Goal: Use online tool/utility: Utilize a website feature to perform a specific function

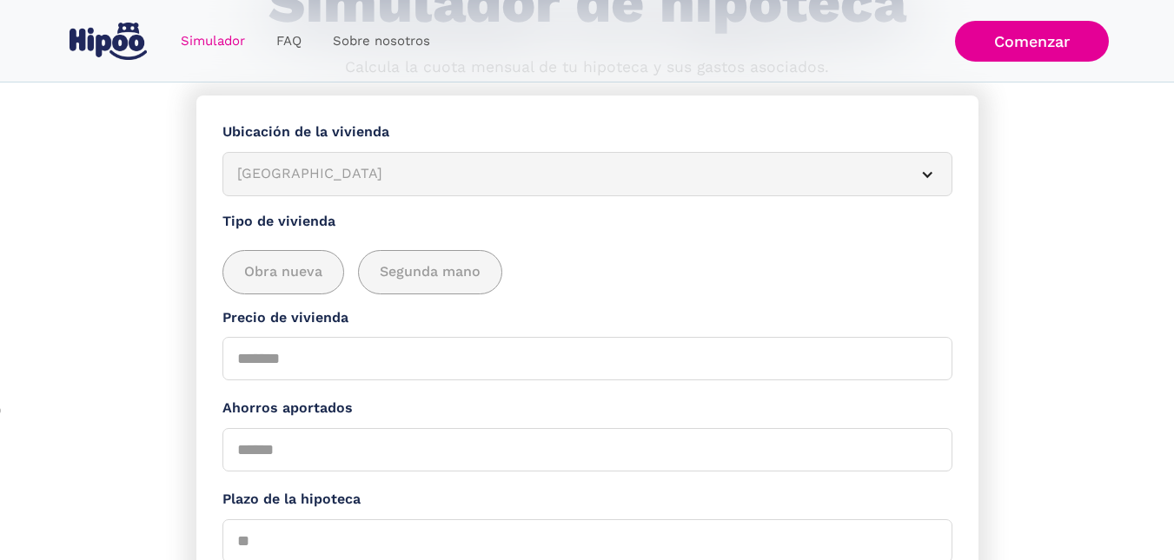
scroll to position [181, 0]
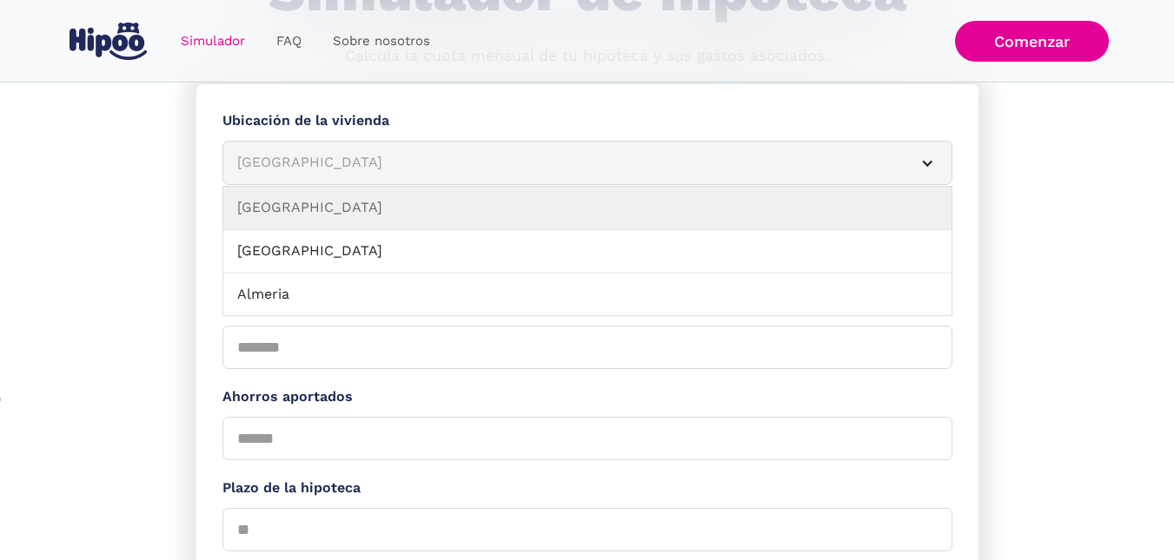
click at [441, 155] on div "[GEOGRAPHIC_DATA]" at bounding box center [566, 163] width 659 height 22
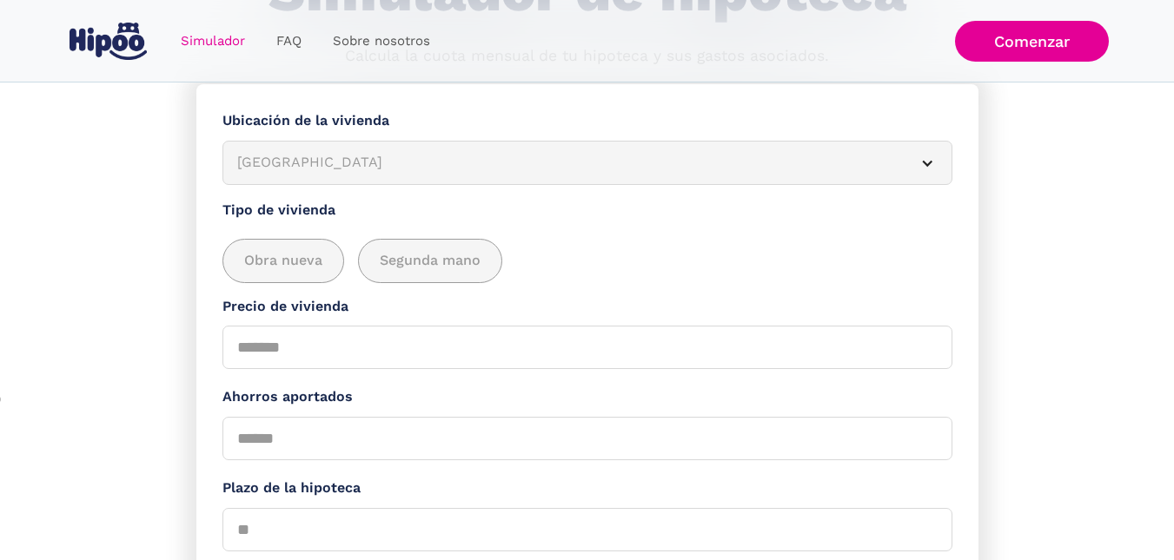
click at [441, 155] on div "[GEOGRAPHIC_DATA]" at bounding box center [566, 163] width 659 height 22
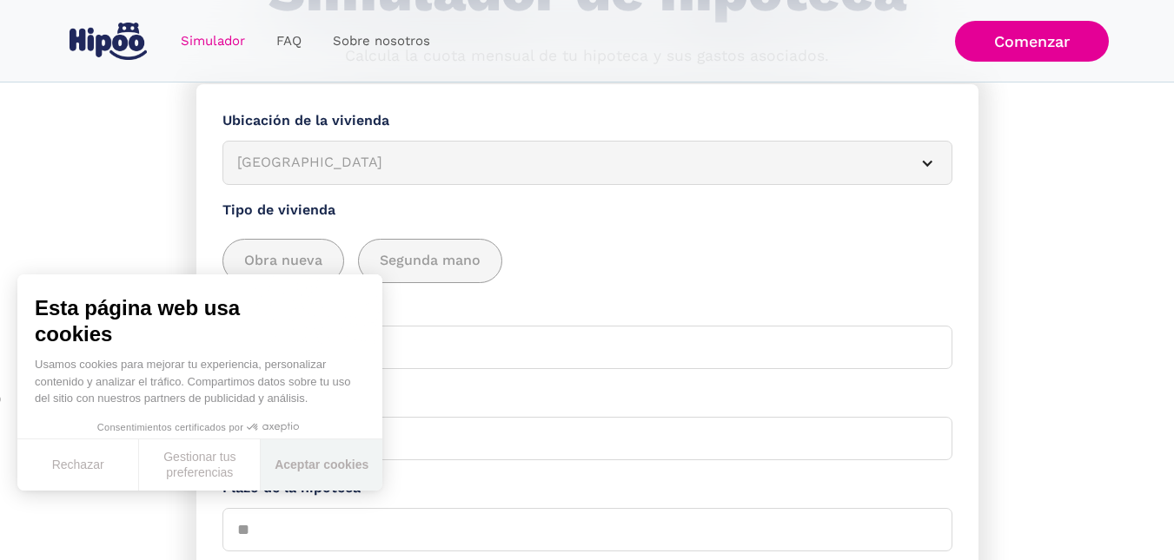
drag, startPoint x: 338, startPoint y: 454, endPoint x: 358, endPoint y: 359, distance: 97.7
click at [338, 454] on button "Aceptar cookies" at bounding box center [322, 465] width 122 height 51
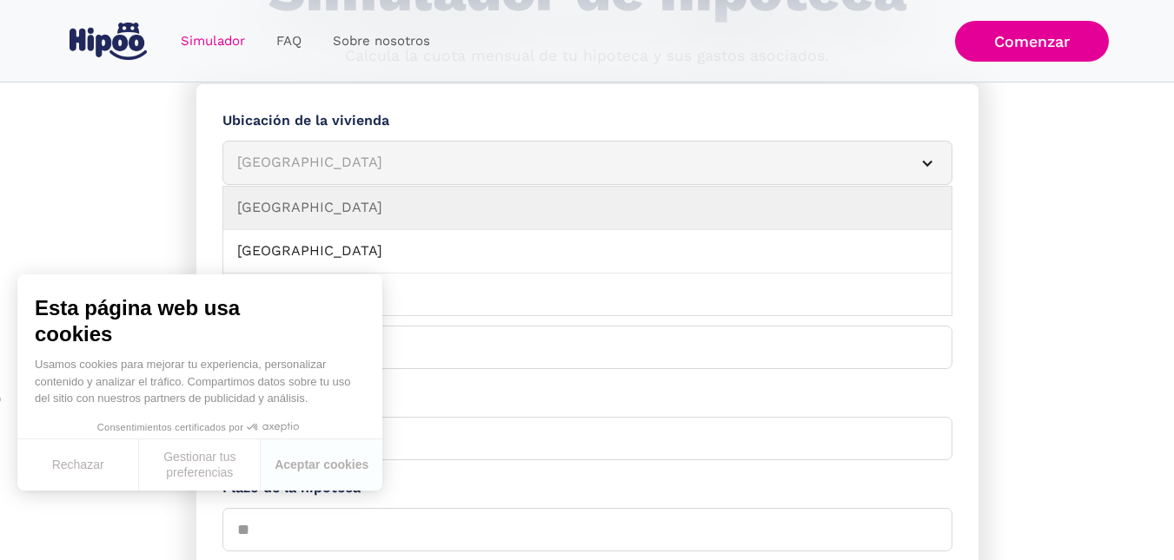
click at [321, 166] on div "[GEOGRAPHIC_DATA]" at bounding box center [566, 163] width 659 height 22
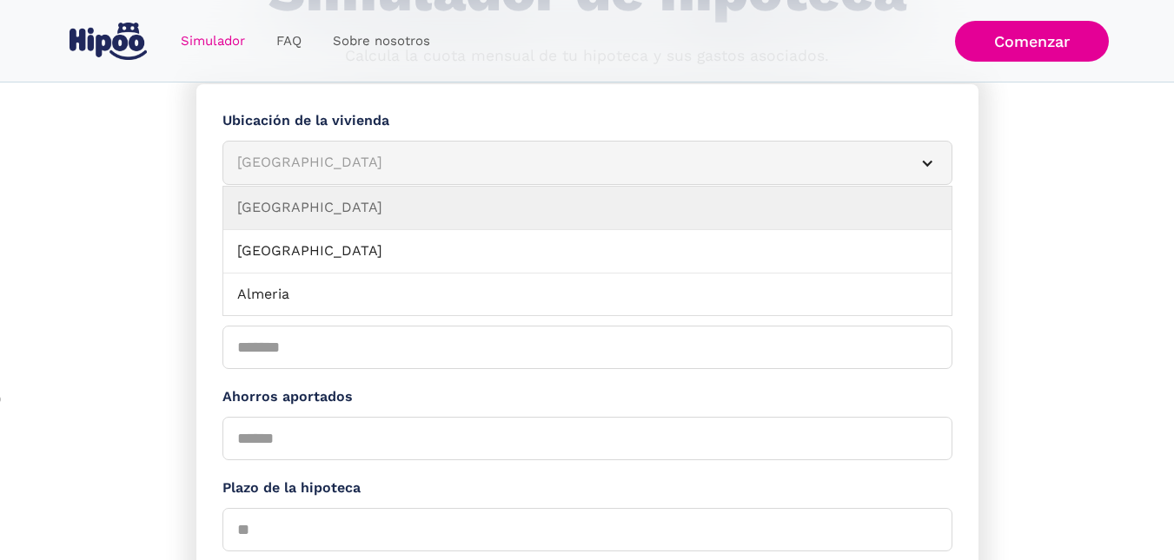
click at [366, 165] on div "[GEOGRAPHIC_DATA]" at bounding box center [566, 163] width 659 height 22
click at [380, 161] on div "[GEOGRAPHIC_DATA]" at bounding box center [566, 163] width 659 height 22
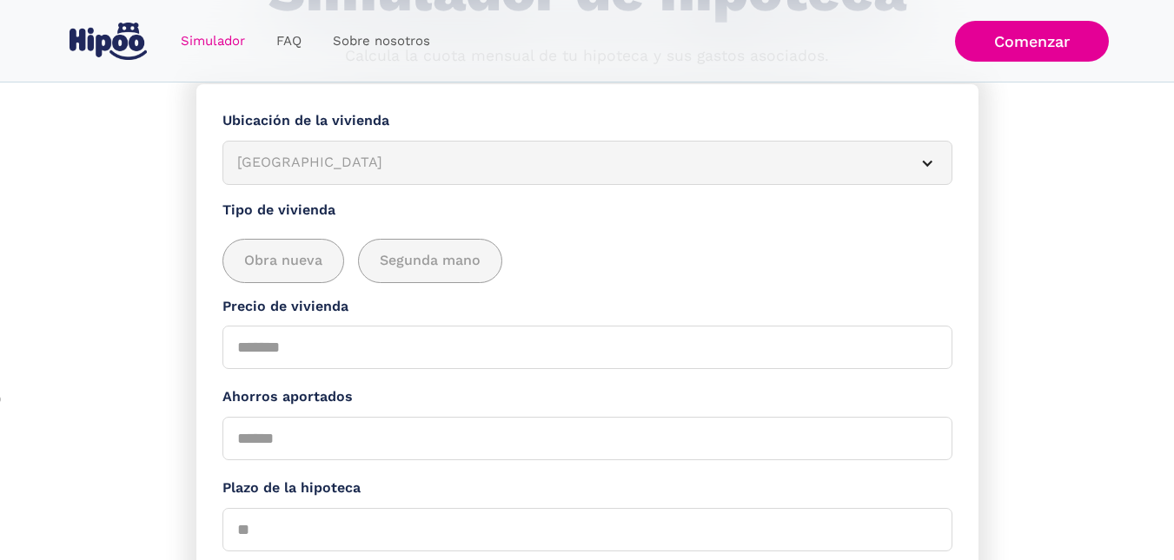
click at [380, 160] on div "[GEOGRAPHIC_DATA]" at bounding box center [566, 163] width 659 height 22
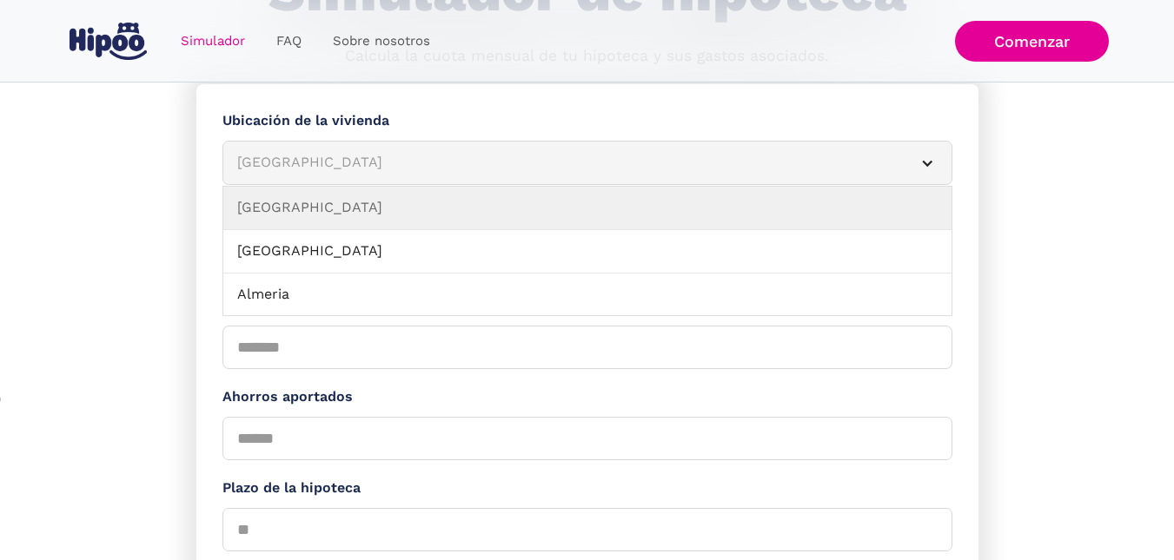
click at [883, 158] on div "[GEOGRAPHIC_DATA]" at bounding box center [566, 163] width 659 height 22
drag, startPoint x: 932, startPoint y: 156, endPoint x: 932, endPoint y: 167, distance: 11.3
click at [932, 156] on div "Simulador Form" at bounding box center [927, 163] width 14 height 14
click at [926, 162] on div "Simulador Form" at bounding box center [927, 163] width 14 height 14
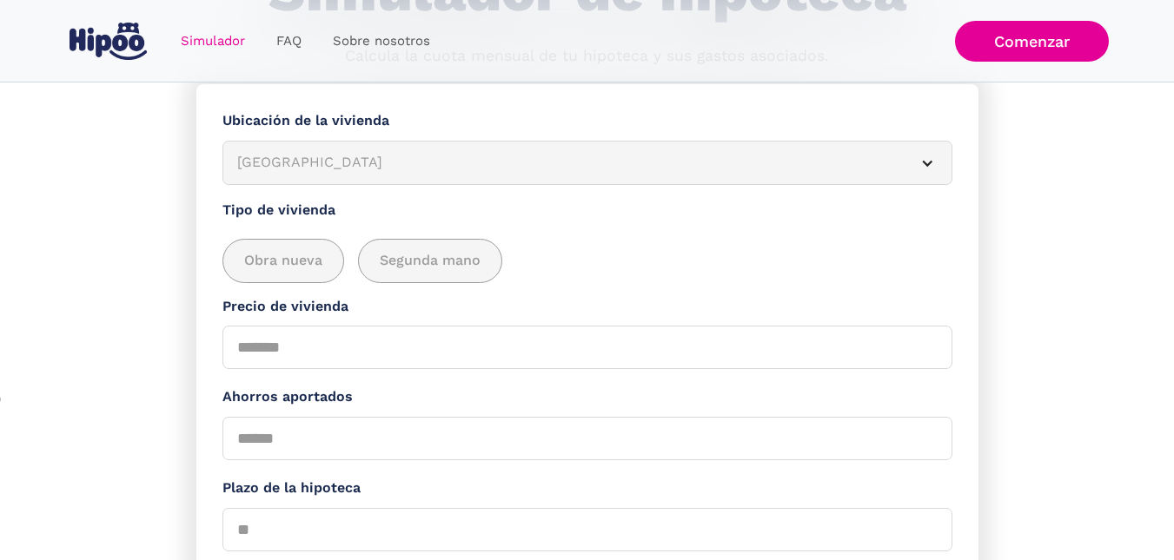
click at [926, 162] on div "Simulador Form" at bounding box center [927, 163] width 14 height 14
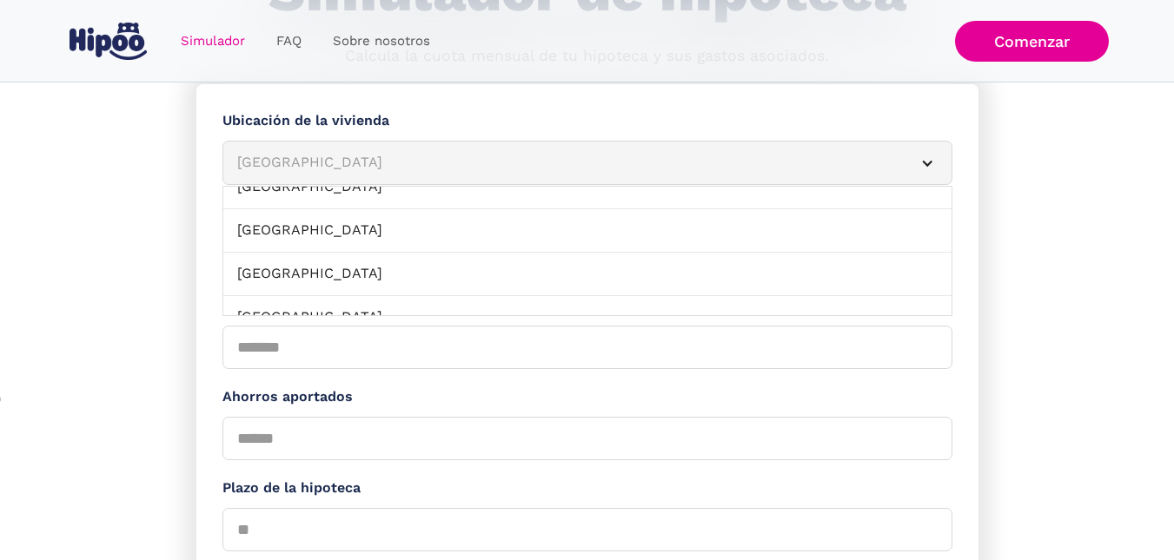
scroll to position [1926, 0]
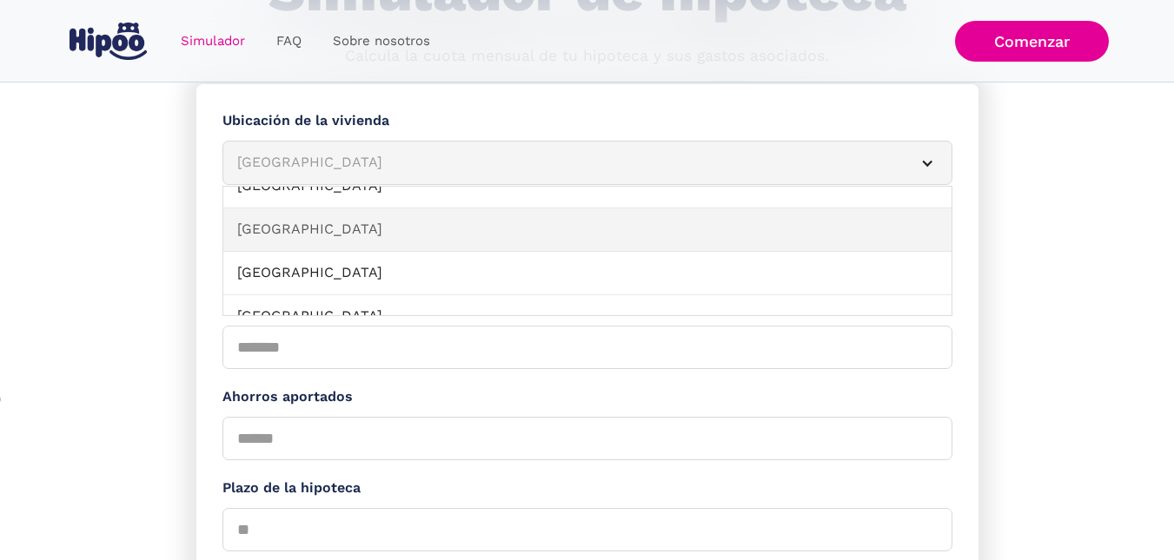
click at [888, 229] on link "[GEOGRAPHIC_DATA]" at bounding box center [587, 230] width 728 height 43
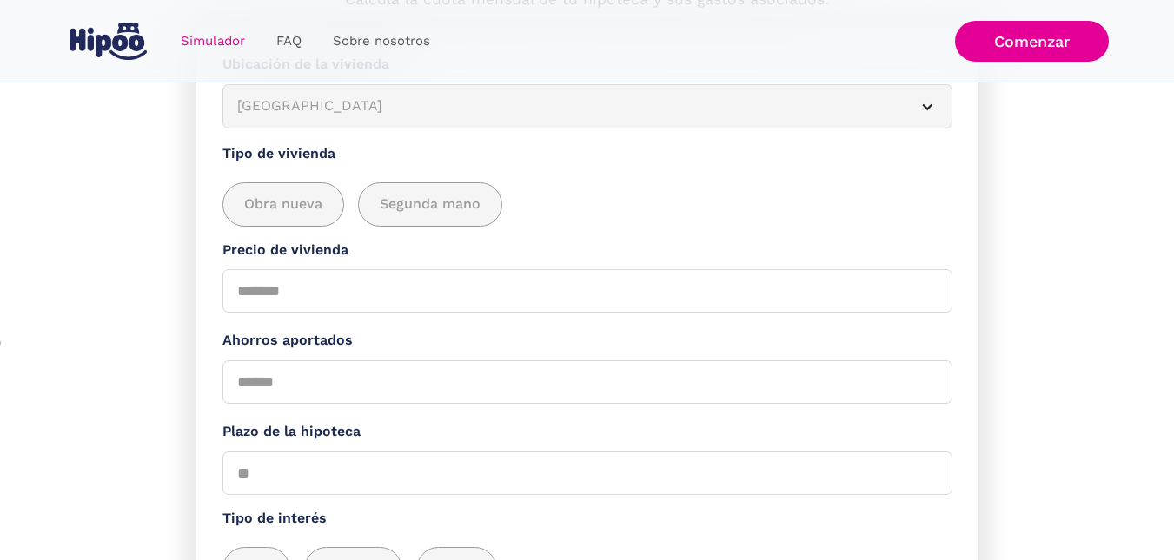
scroll to position [268, 0]
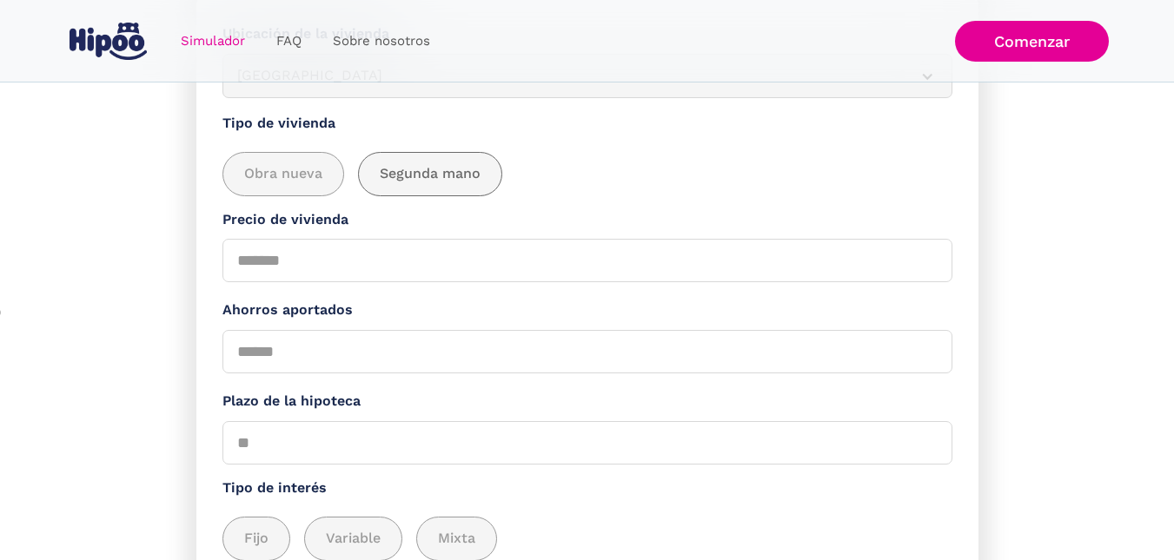
click at [448, 156] on div "add_description_here" at bounding box center [430, 174] width 143 height 43
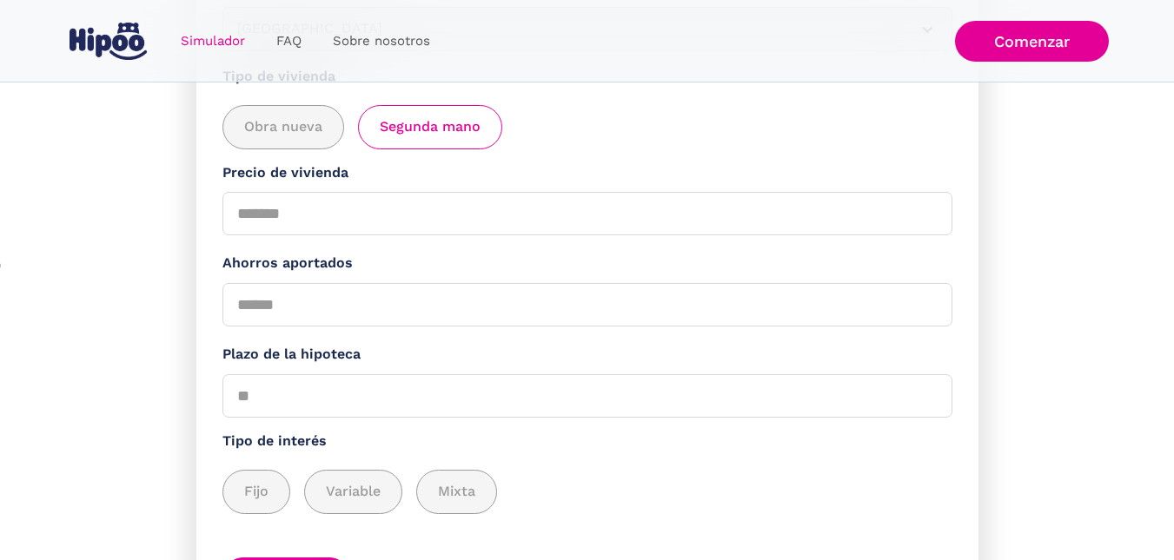
scroll to position [355, 0]
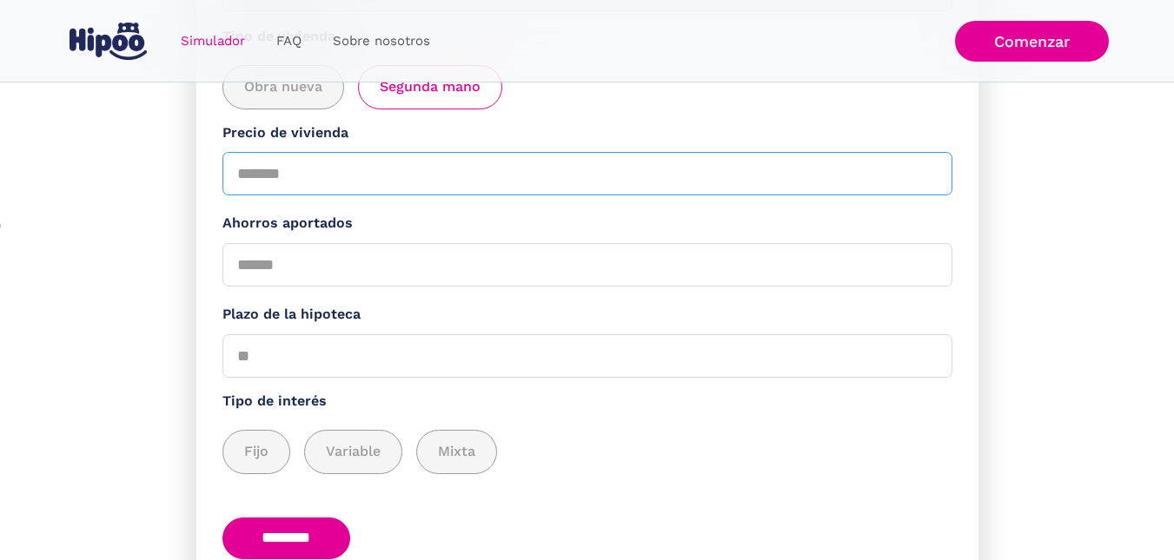
click at [308, 176] on input "Precio de vivienda" at bounding box center [587, 173] width 730 height 43
type input "******"
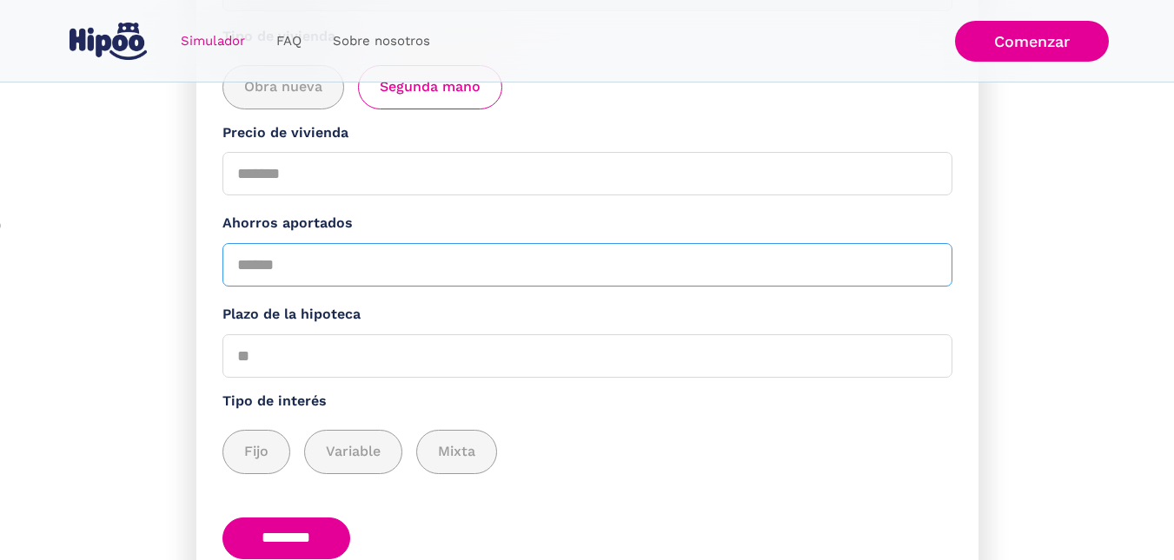
click at [279, 272] on input "Ahorros aportados" at bounding box center [587, 264] width 730 height 43
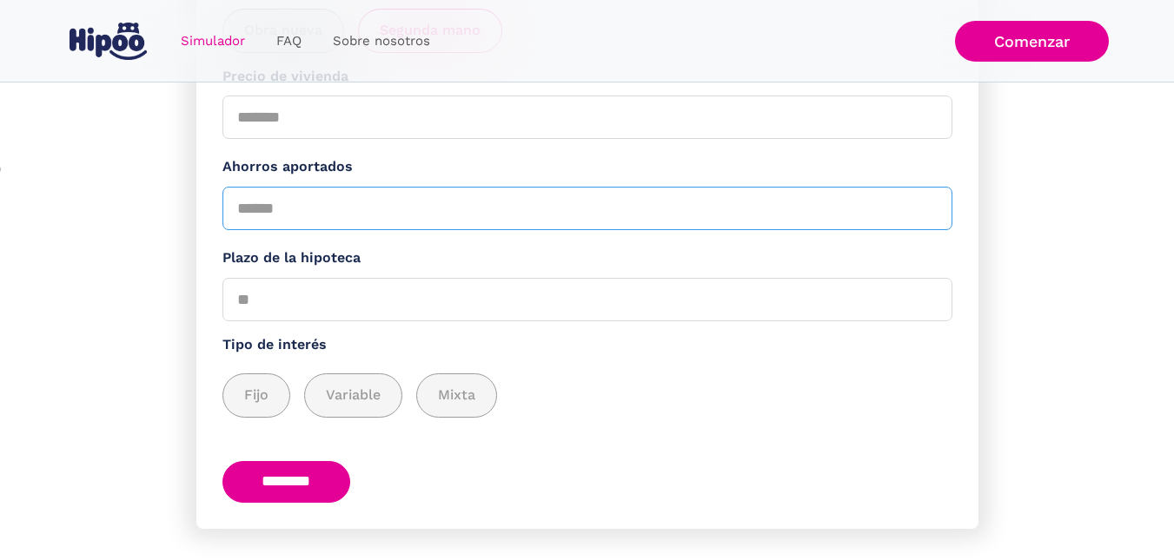
scroll to position [445, 0]
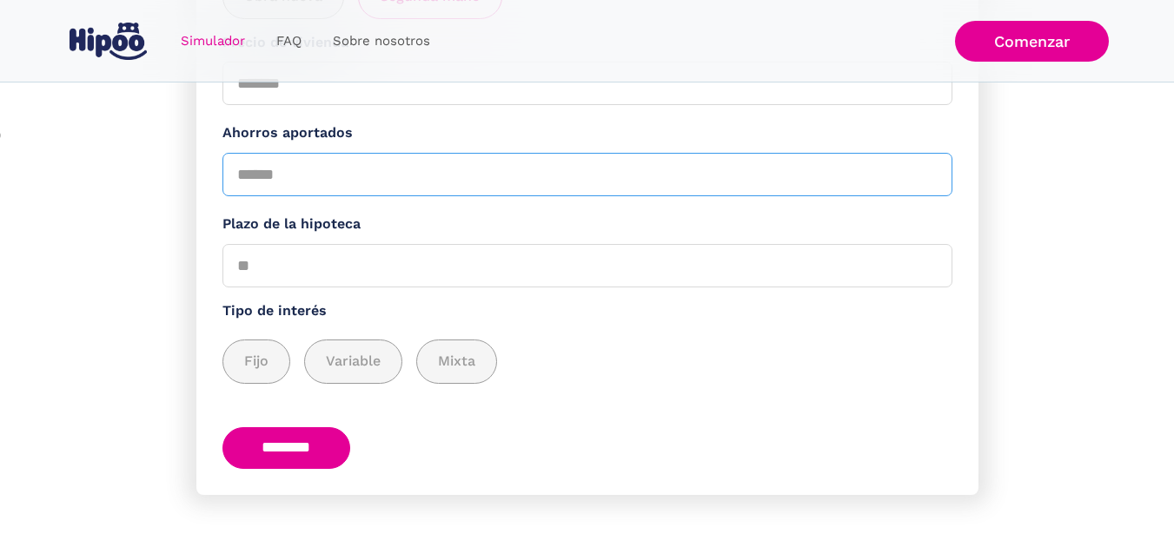
type input "******"
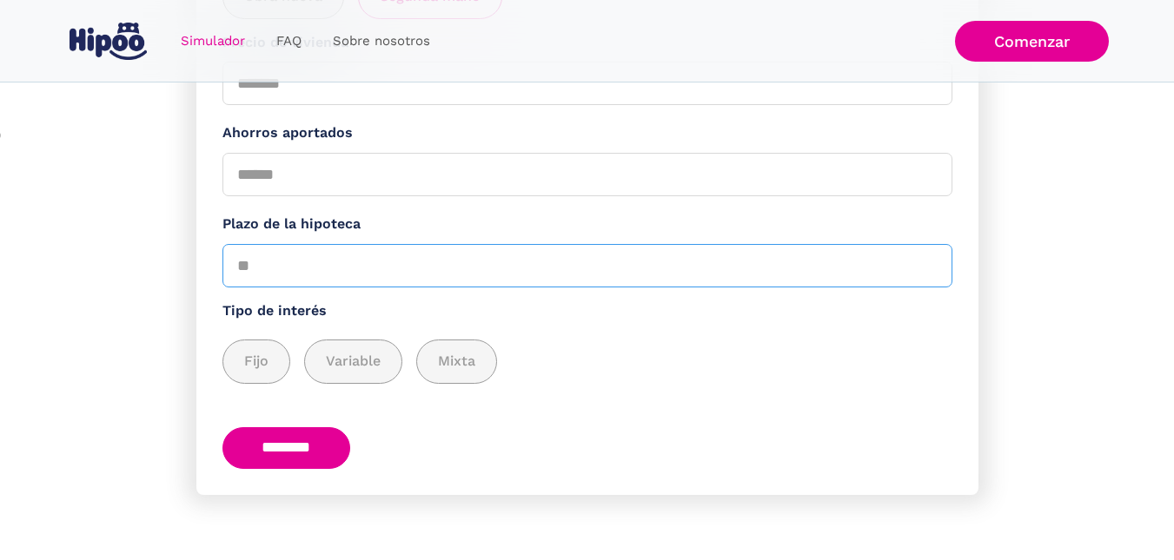
click at [304, 266] on input "Plazo de la hipoteca" at bounding box center [587, 265] width 730 height 43
type input "**"
click at [270, 366] on div "add_description_here" at bounding box center [256, 362] width 66 height 43
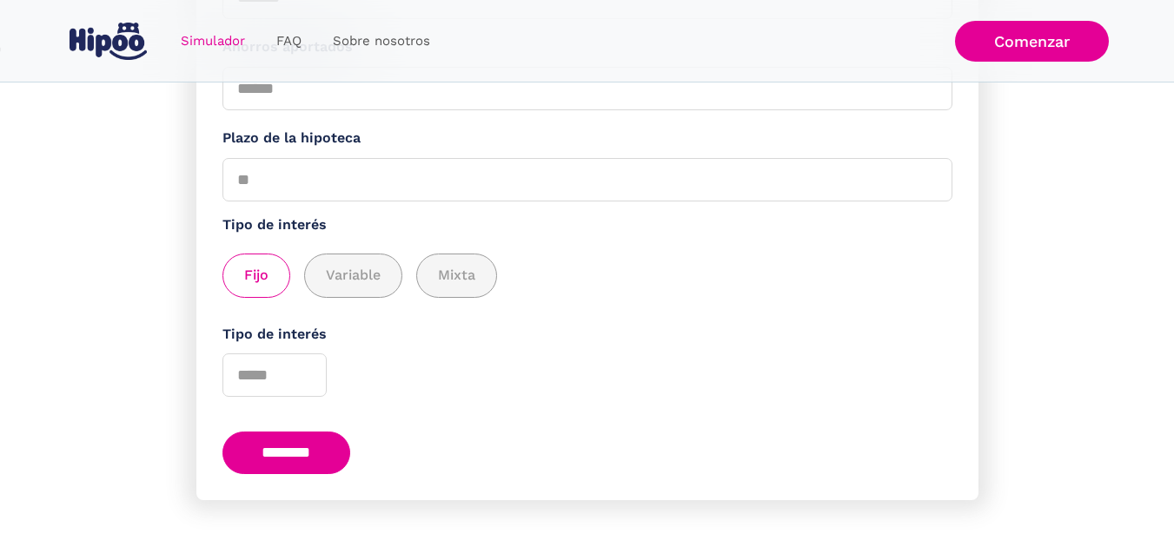
scroll to position [536, 0]
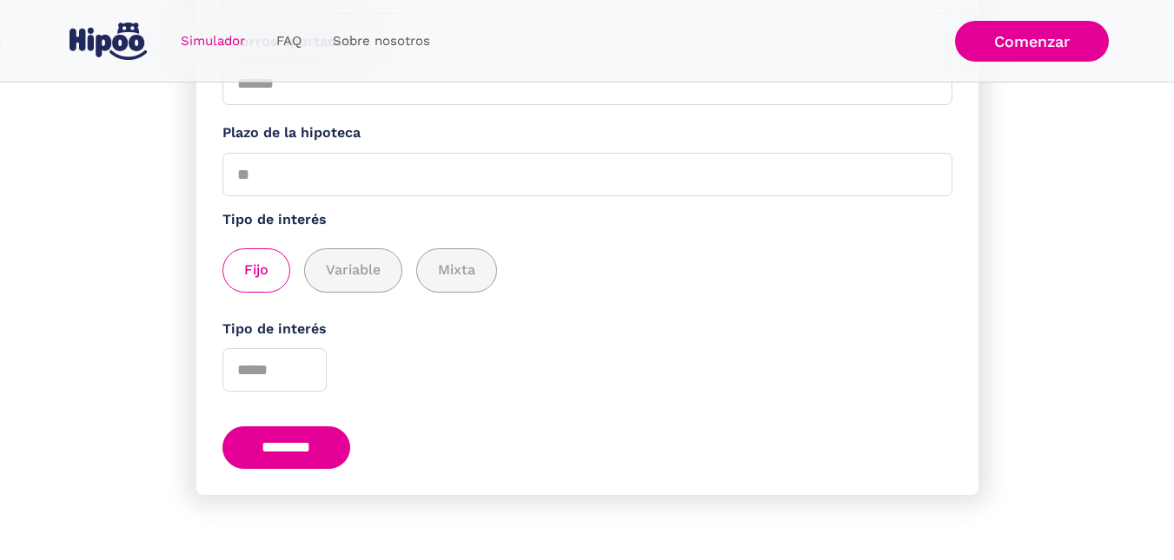
click at [302, 430] on input "********" at bounding box center [286, 448] width 129 height 43
